Goal: Information Seeking & Learning: Find specific fact

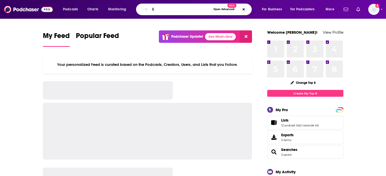
type input "l"
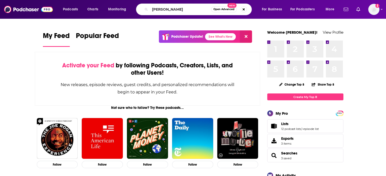
type input "[PERSON_NAME]"
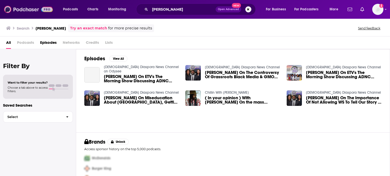
click at [33, 12] on img at bounding box center [28, 10] width 49 height 10
